Goal: Entertainment & Leisure: Consume media (video, audio)

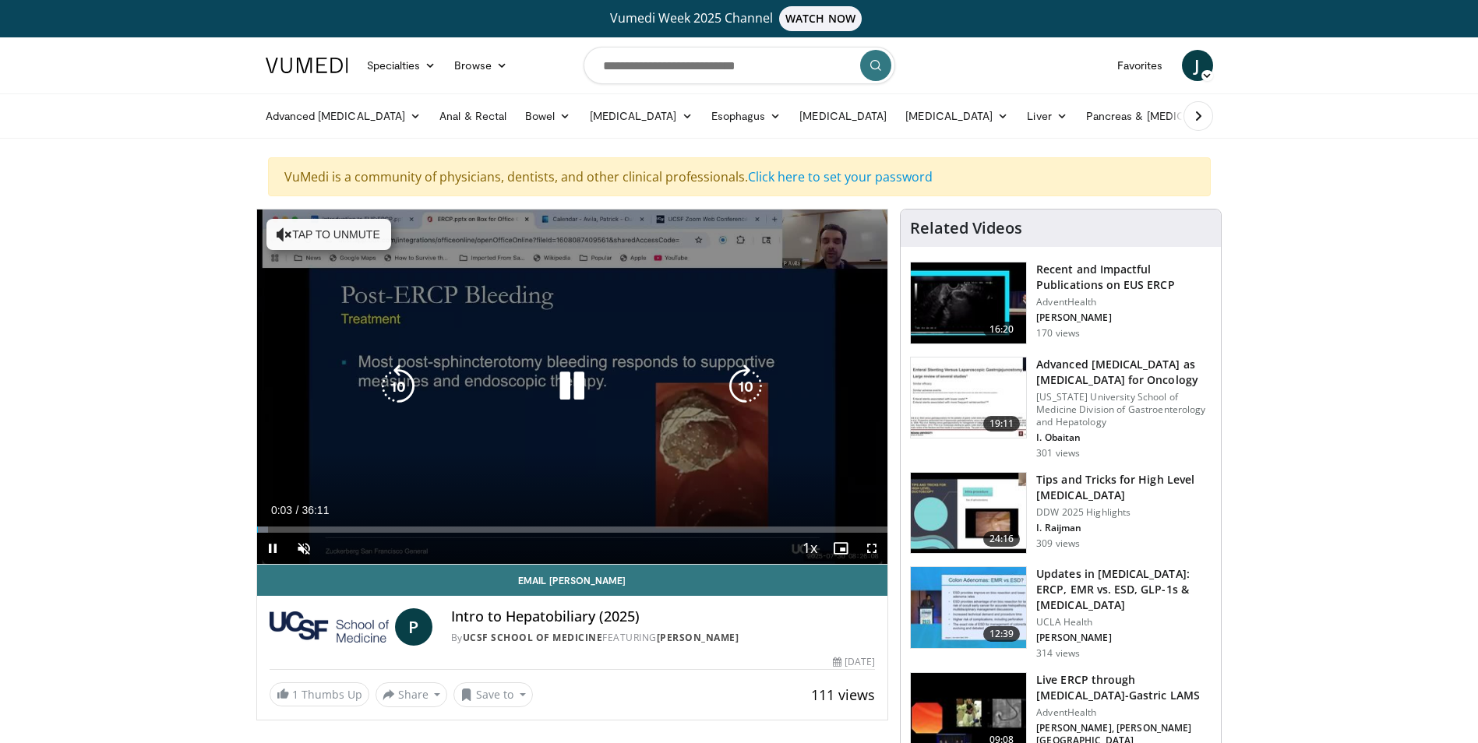
click at [577, 427] on div "10 seconds Tap to unmute" at bounding box center [572, 387] width 631 height 354
click at [559, 379] on icon "Video Player" at bounding box center [572, 387] width 44 height 44
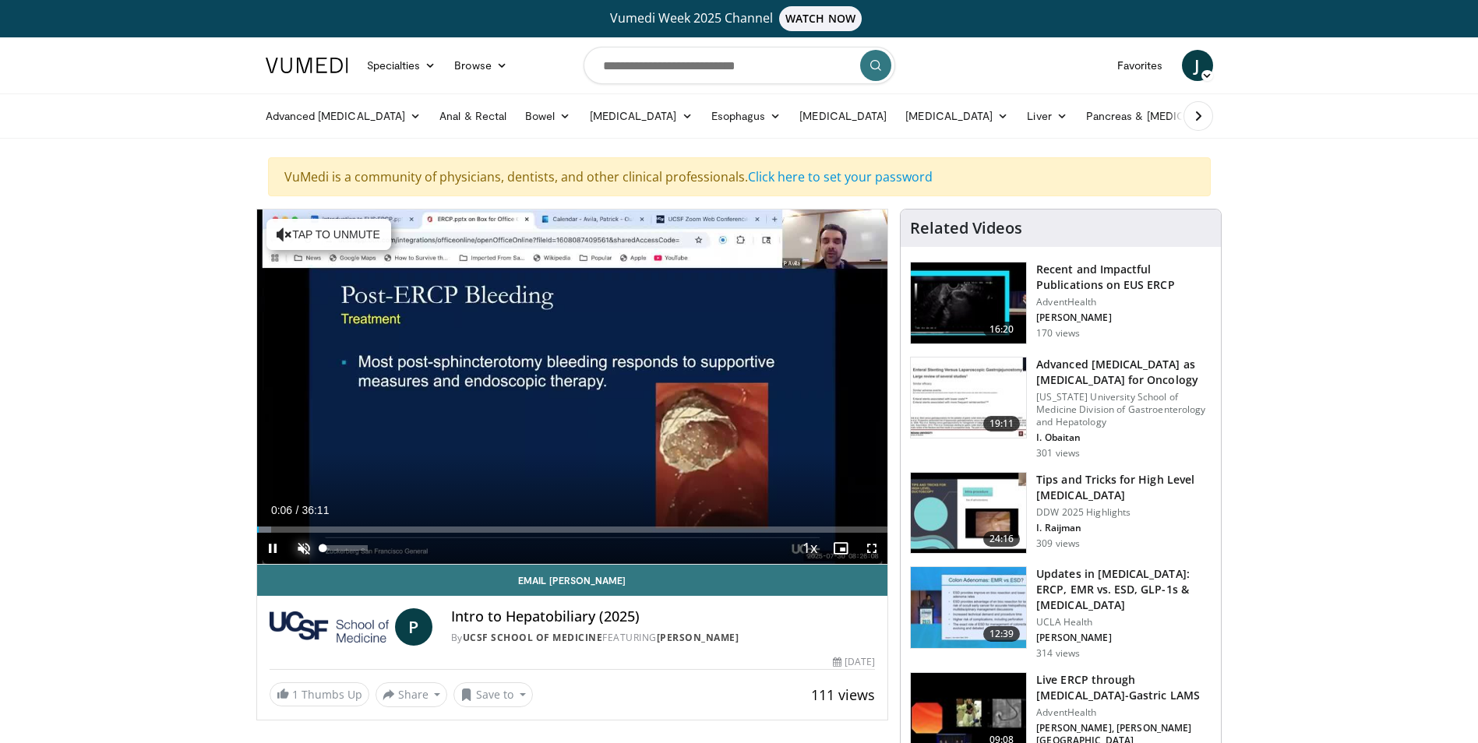
click at [303, 549] on span "Video Player" at bounding box center [303, 548] width 31 height 31
drag, startPoint x: 338, startPoint y: 549, endPoint x: 347, endPoint y: 552, distance: 9.9
click at [347, 551] on div "Volume Level" at bounding box center [335, 547] width 24 height 5
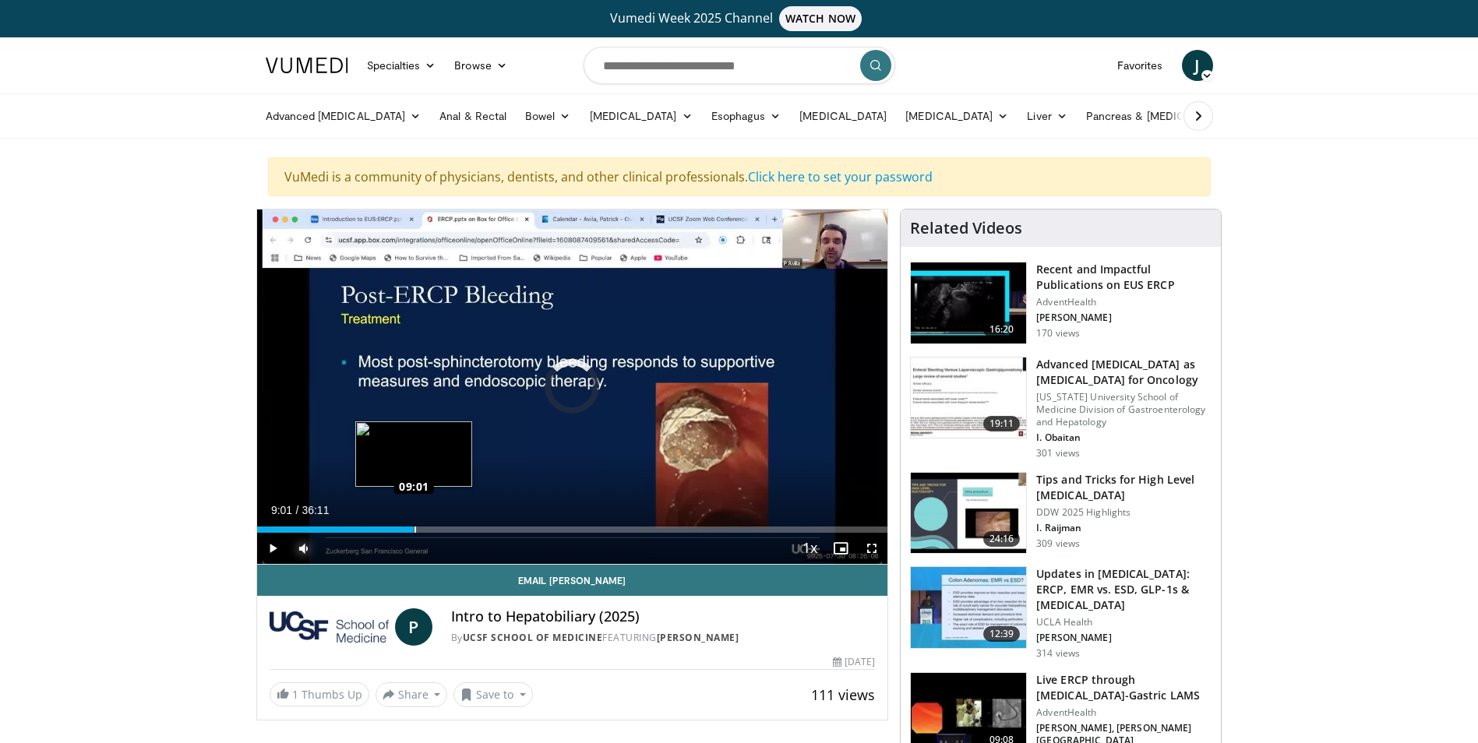
click at [414, 523] on div "Loaded : 23.45% 09:01 09:01" at bounding box center [572, 525] width 631 height 15
click at [436, 521] on div "Loaded : 28.51% 09:16 10:19" at bounding box center [572, 525] width 631 height 15
click at [446, 521] on div "Loaded : 31.73% 10:21 10:51" at bounding box center [572, 525] width 631 height 15
click at [454, 521] on div "Loaded : 33.11% 10:54 11:20" at bounding box center [572, 525] width 631 height 15
click at [478, 527] on div "Loaded : 37.25% 12:27 12:43" at bounding box center [572, 530] width 631 height 6
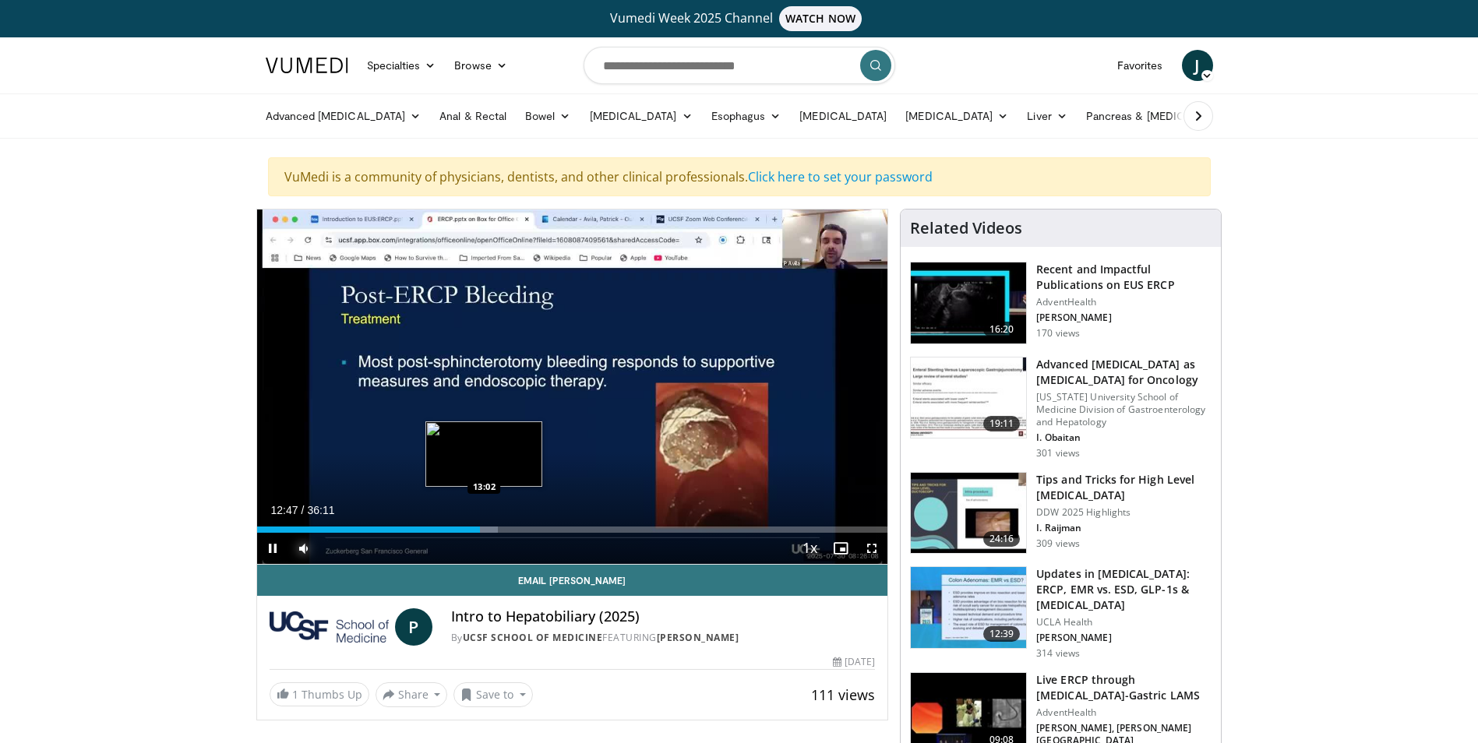
click at [485, 527] on div "Loaded : 38.17% 12:47 13:02" at bounding box center [572, 530] width 631 height 6
click at [511, 519] on div "Loaded : 41.39% 14:36 14:36" at bounding box center [572, 525] width 631 height 15
click at [524, 524] on div "Loaded : 43.69% 14:43 15:16" at bounding box center [572, 525] width 631 height 15
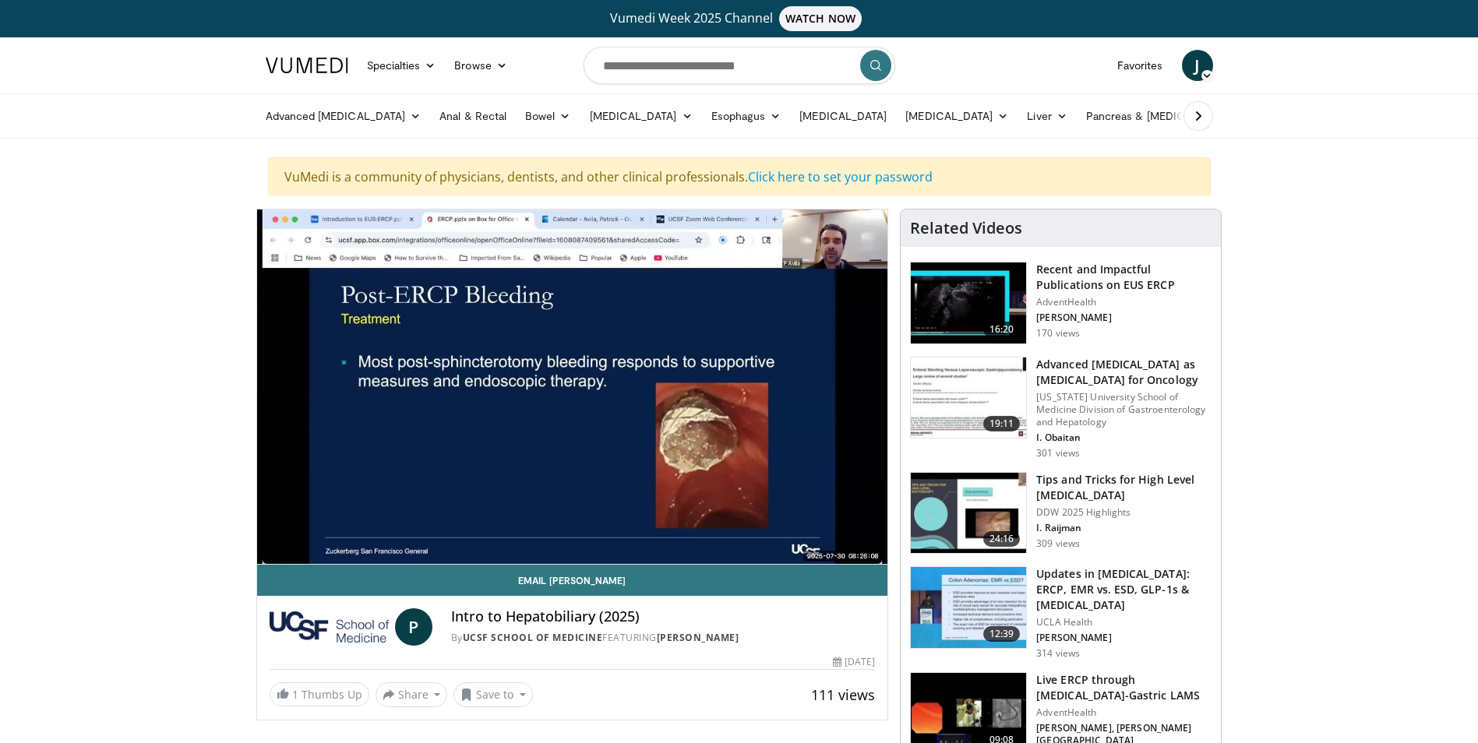
click at [538, 524] on div "10 seconds Tap to unmute" at bounding box center [572, 387] width 631 height 354
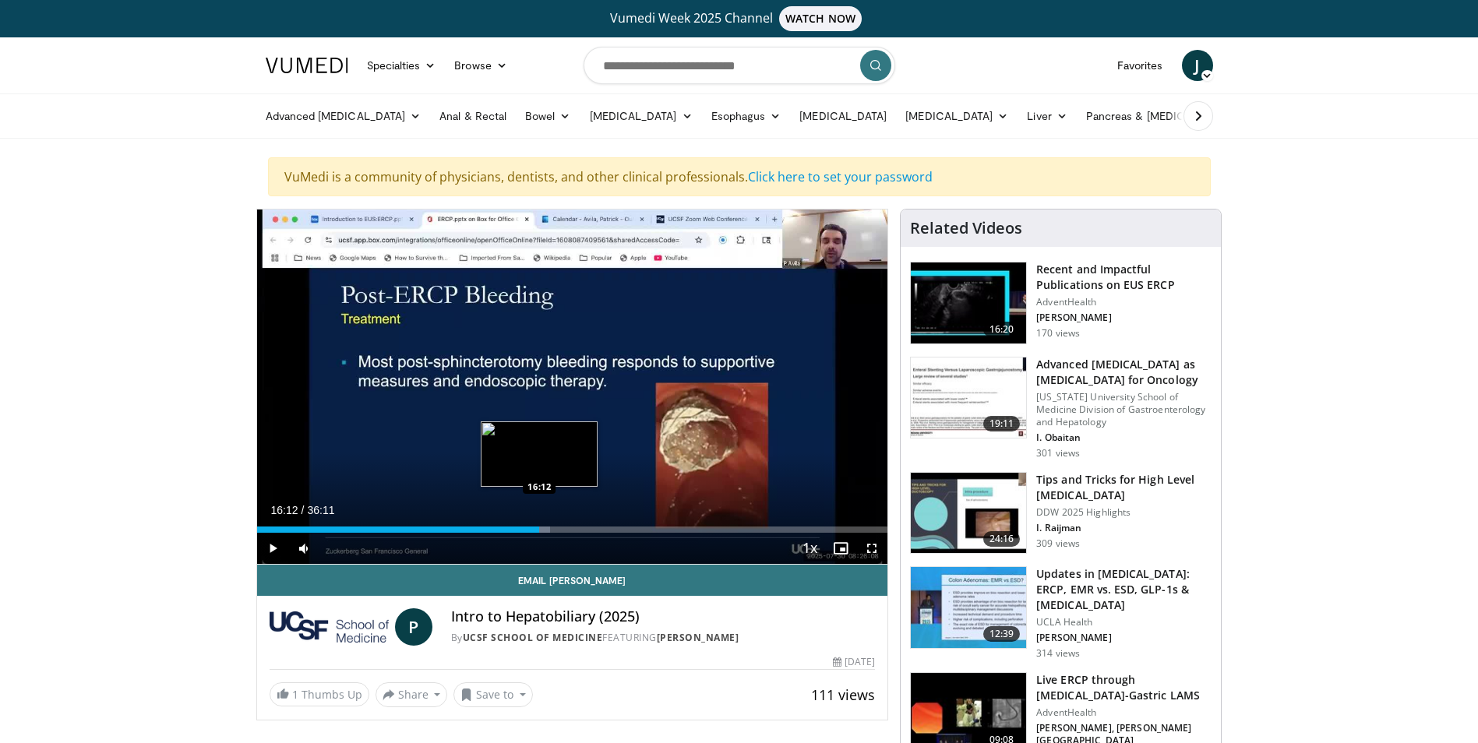
click at [539, 522] on div "Loaded : 46.45% 15:42 16:12" at bounding box center [572, 525] width 631 height 15
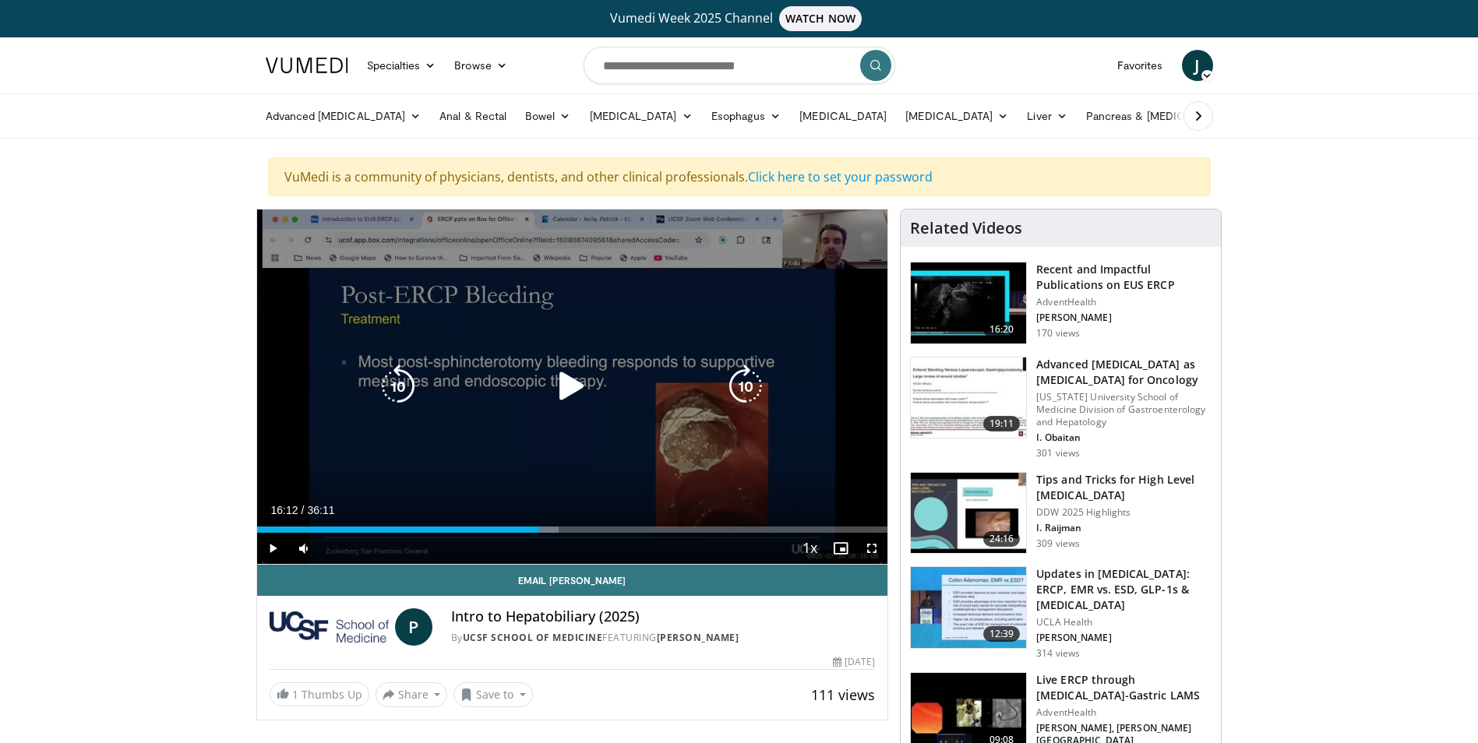
click at [568, 390] on icon "Video Player" at bounding box center [572, 387] width 44 height 44
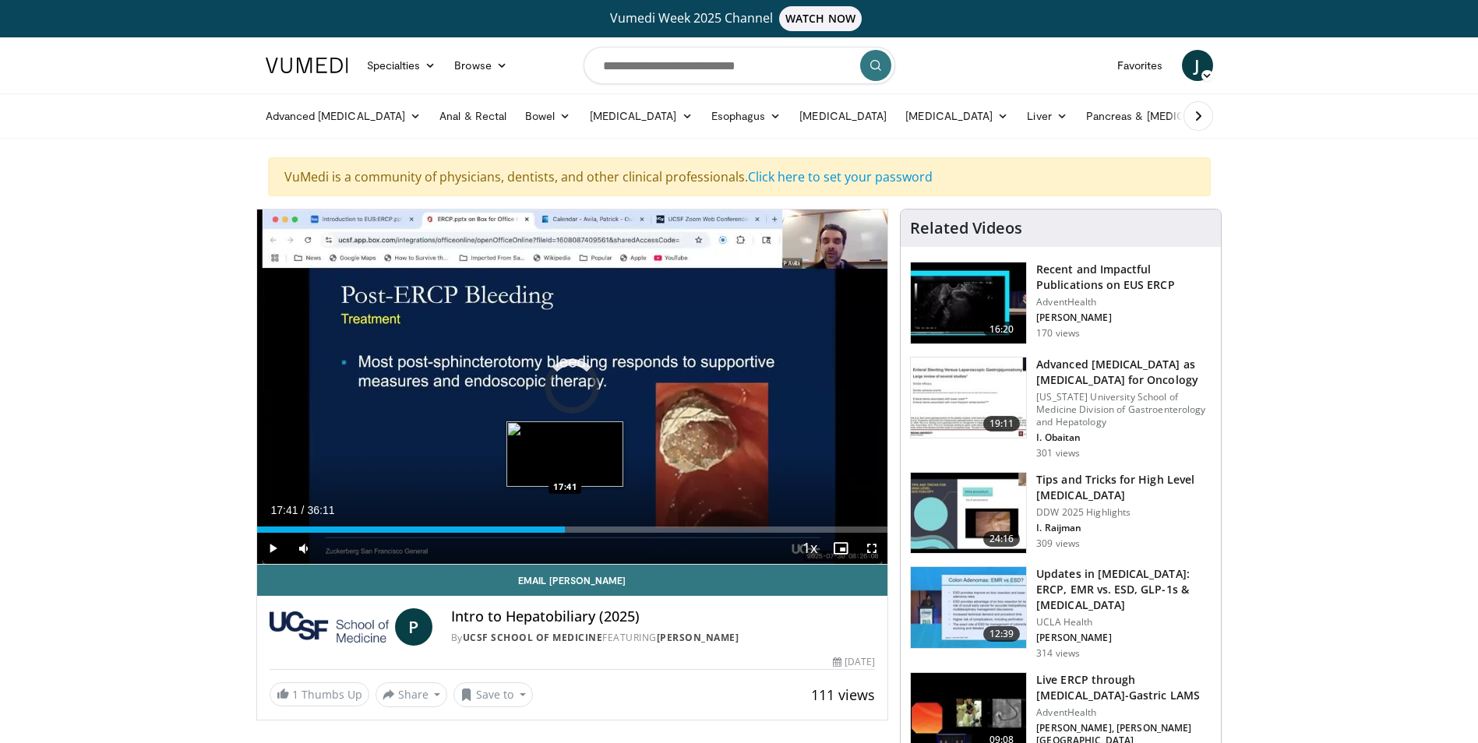
click at [565, 521] on div "Loaded : 48.83% 17:41 17:41" at bounding box center [572, 525] width 631 height 15
click at [590, 518] on div "Loaded : 54.27% 18:33 19:09" at bounding box center [572, 525] width 631 height 15
click at [604, 518] on div "Loaded : 55.73% 19:55 19:55" at bounding box center [572, 525] width 631 height 15
click at [616, 520] on div "Loaded : 58.40% 20:38 20:38" at bounding box center [572, 525] width 631 height 15
click at [625, 518] on div "Loaded : 60.24% 21:07 21:07" at bounding box center [572, 525] width 631 height 15
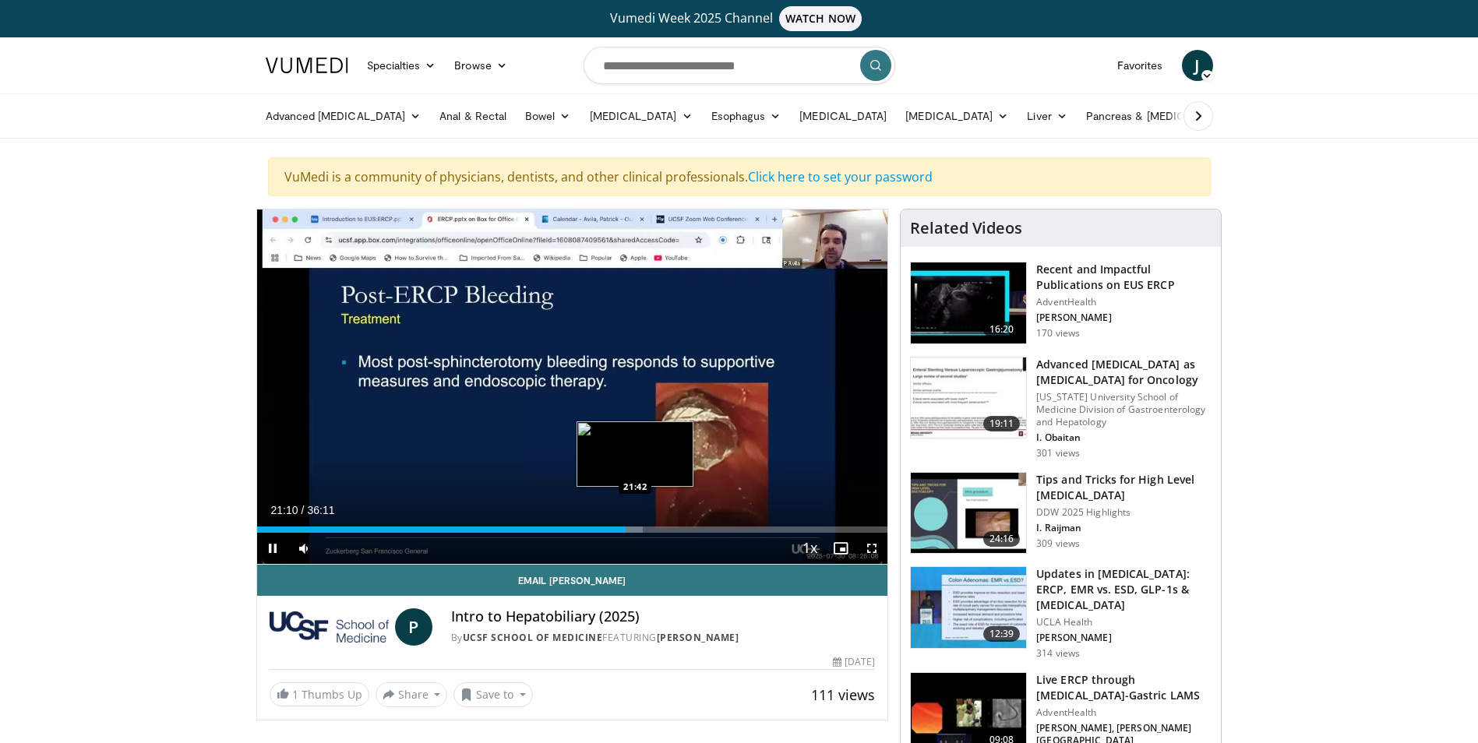
click at [635, 518] on div "Loaded : 61.26% 21:10 21:42" at bounding box center [572, 525] width 631 height 15
click at [644, 520] on div "Loaded : 63.46% 21:48 22:14" at bounding box center [572, 525] width 631 height 15
click at [654, 522] on div "Loaded : 64.84% 22:20 22:49" at bounding box center [572, 525] width 631 height 15
click at [695, 519] on div "Loaded : 71.28% 25:08 25:08" at bounding box center [572, 525] width 631 height 15
click at [705, 522] on div "Loaded : 72.66% 25:11 25:43" at bounding box center [572, 525] width 631 height 15
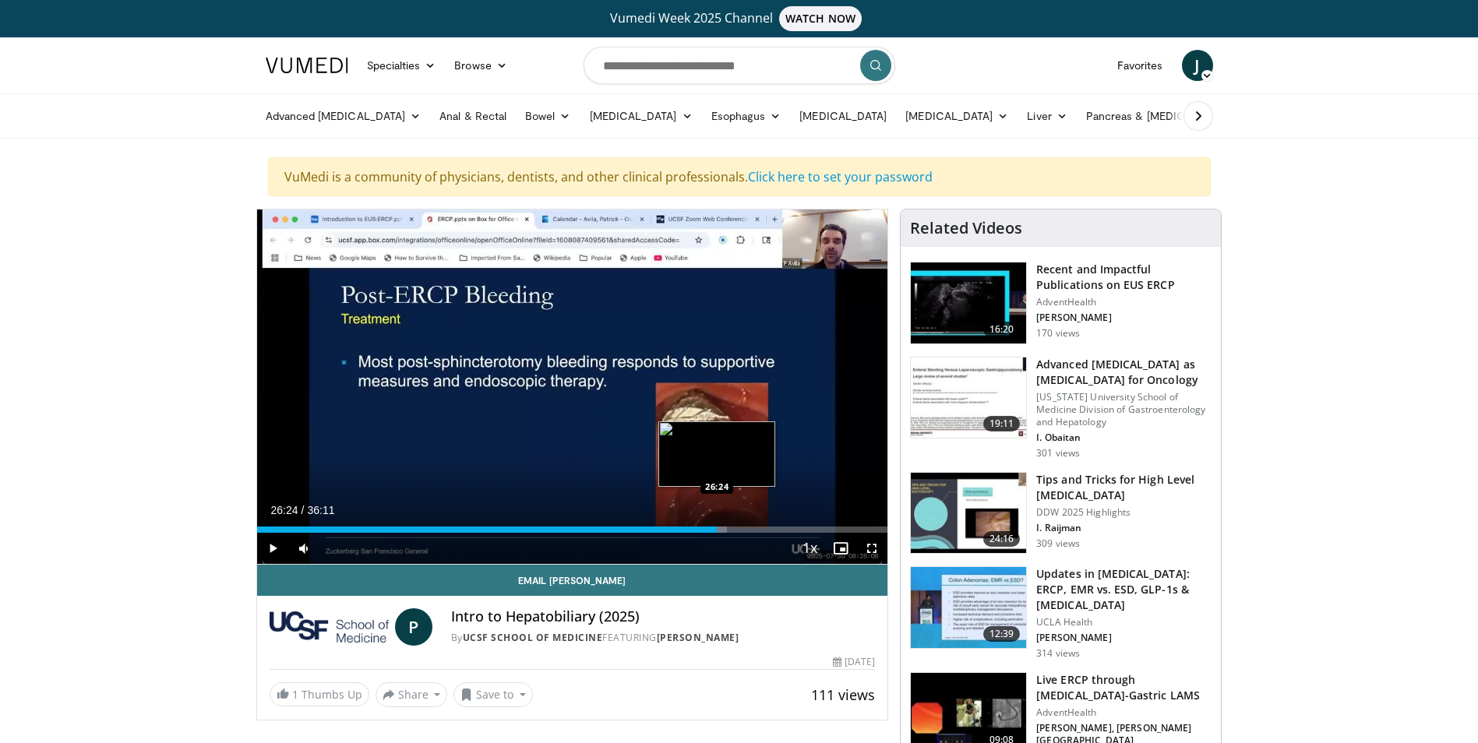
click at [717, 520] on div "Loaded : 74.50% 26:24 26:24" at bounding box center [572, 525] width 631 height 15
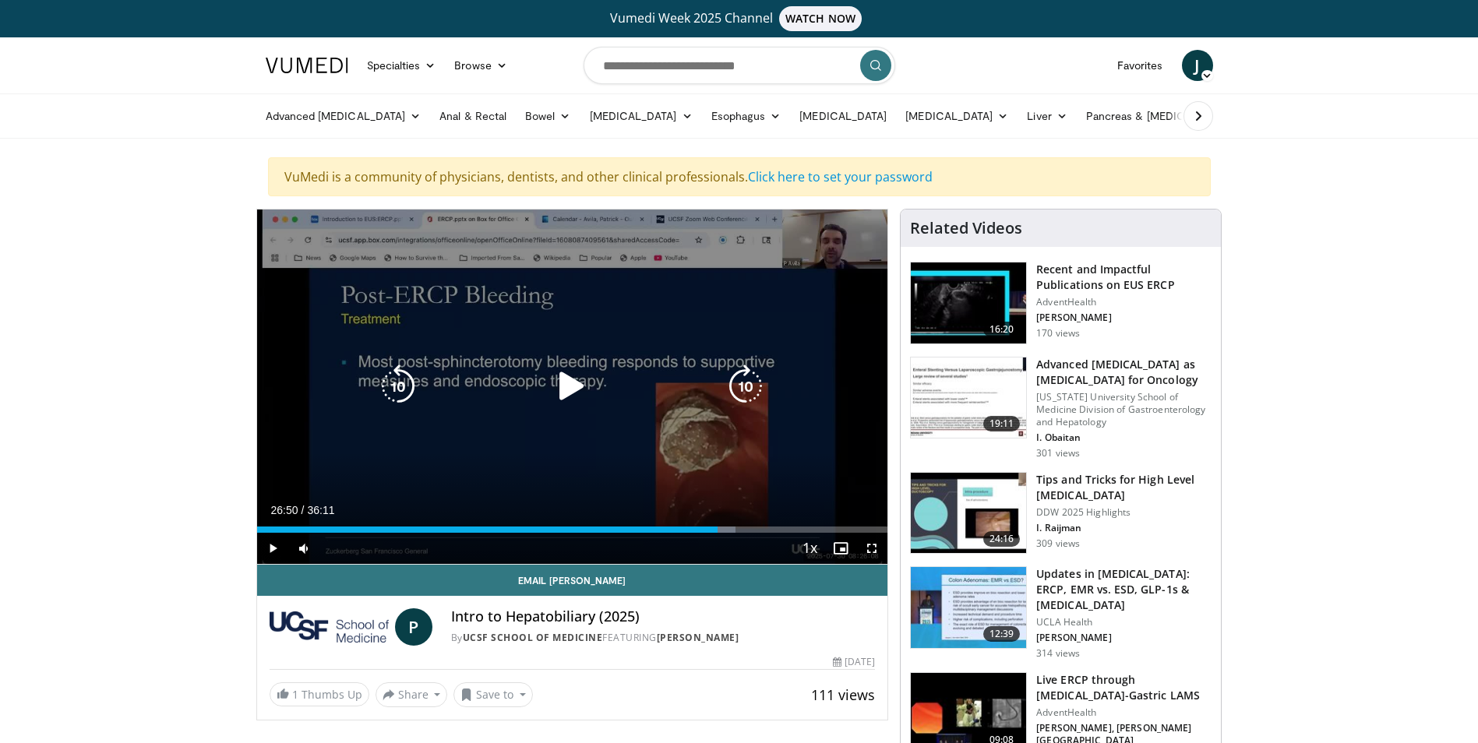
click at [725, 520] on div "Loaded : 75.88% 26:50 26:50" at bounding box center [572, 525] width 631 height 15
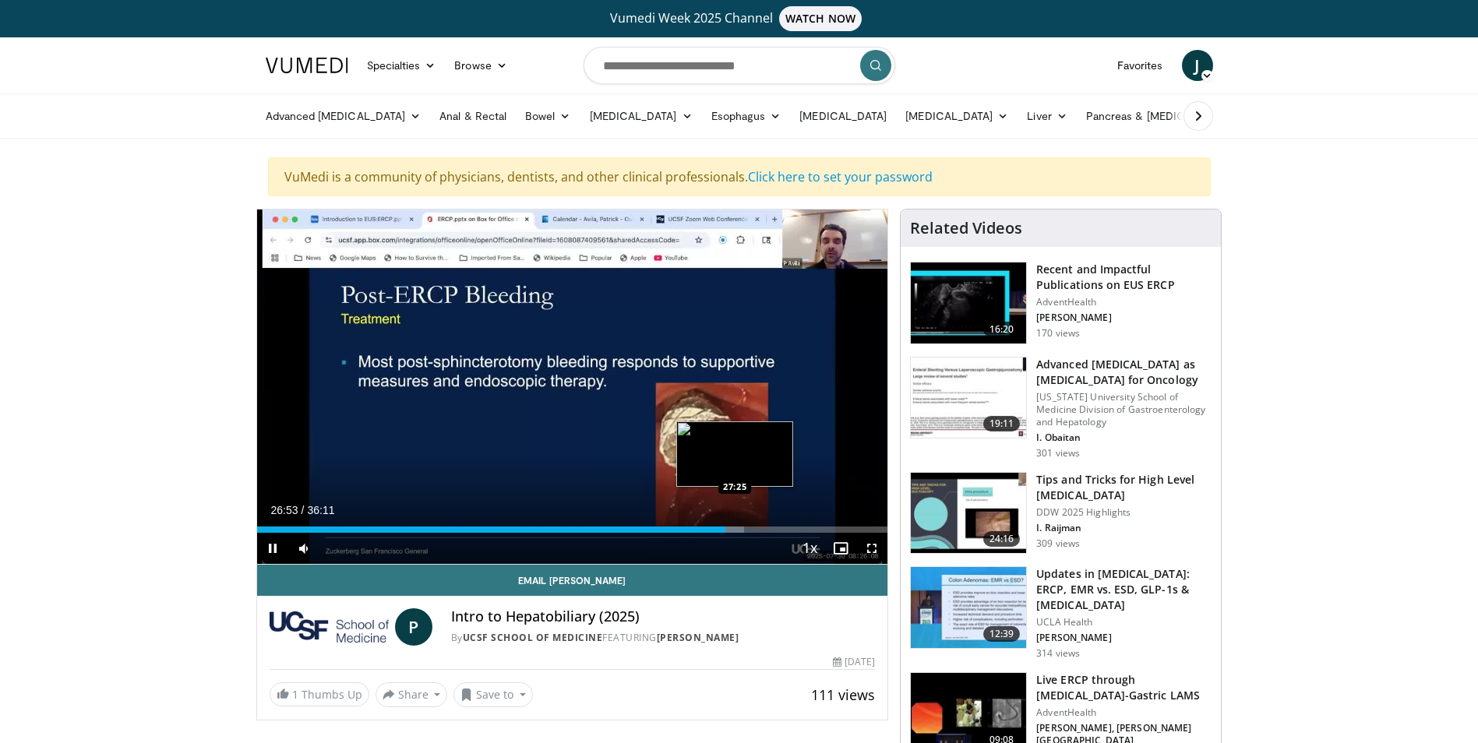
click at [735, 522] on div "Loaded : 77.26% 26:53 27:25" at bounding box center [572, 525] width 631 height 15
click at [761, 520] on div "Loaded : 81.53% 28:29 28:56" at bounding box center [572, 525] width 631 height 15
click at [770, 521] on div "Loaded : 83.24% 29:00 29:26" at bounding box center [572, 525] width 631 height 15
click at [785, 521] on div "Loaded : 84.75% 29:37 30:11" at bounding box center [572, 525] width 631 height 15
click at [796, 520] on div "Loaded : 86.92% 30:25 30:57" at bounding box center [572, 525] width 631 height 15
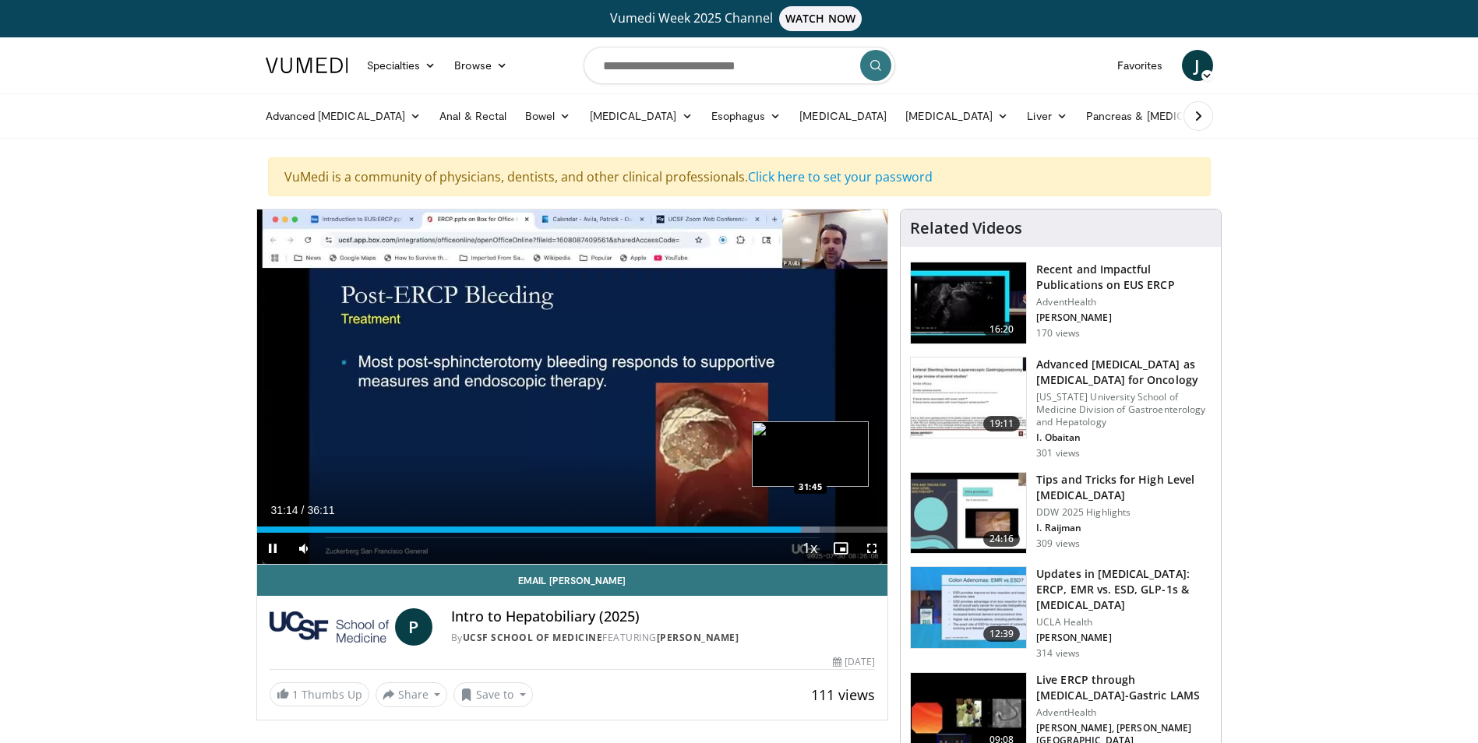
click at [810, 520] on div "Loaded : 89.22% 31:14 31:45" at bounding box center [572, 525] width 631 height 15
click at [822, 519] on div "Loaded : 90.74% 31:48 32:25" at bounding box center [572, 525] width 631 height 15
click at [831, 518] on div "Loaded : 92.58% 32:28 32:58" at bounding box center [572, 525] width 631 height 15
click at [839, 523] on div "Loaded : 94.28% 33:24 33:24" at bounding box center [572, 525] width 631 height 15
click at [851, 522] on div "Loaded : 95.66% 34:05 34:05" at bounding box center [572, 525] width 631 height 15
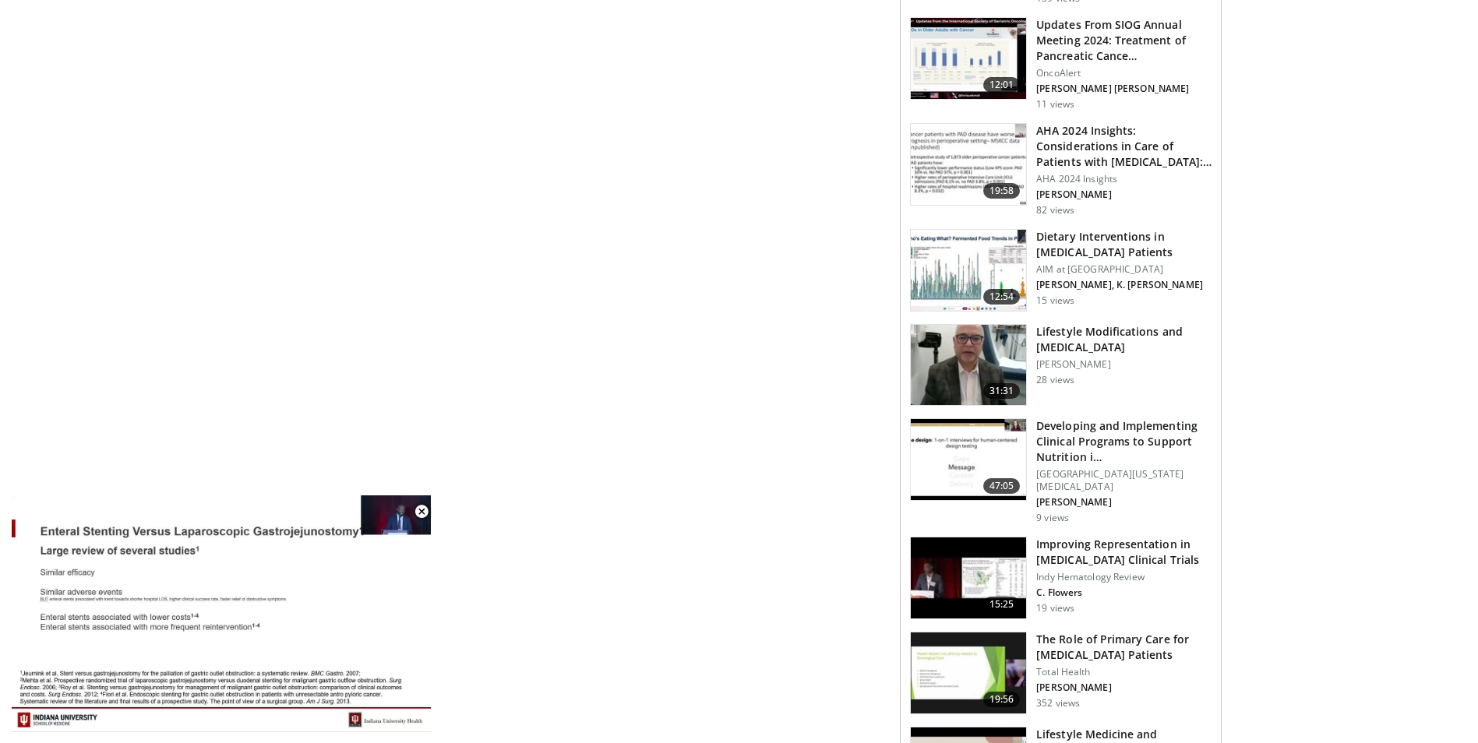
scroll to position [1013, 0]
